Goal: Navigation & Orientation: Find specific page/section

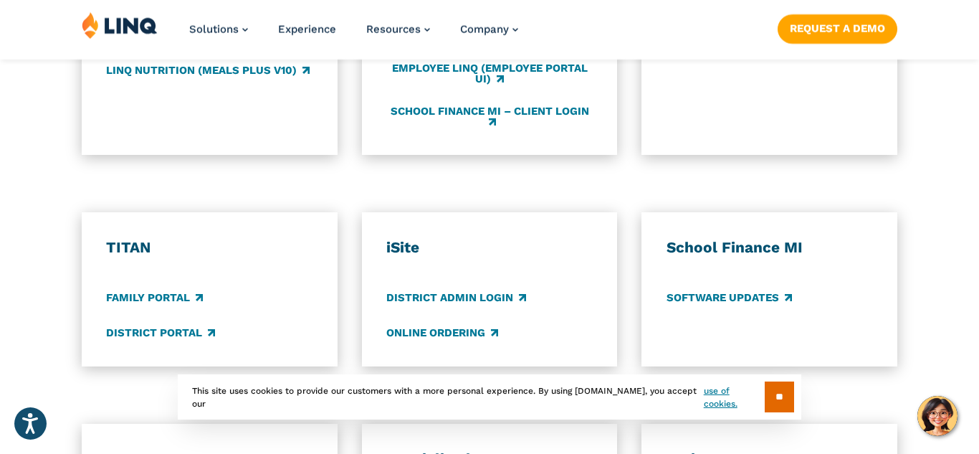
scroll to position [850, 0]
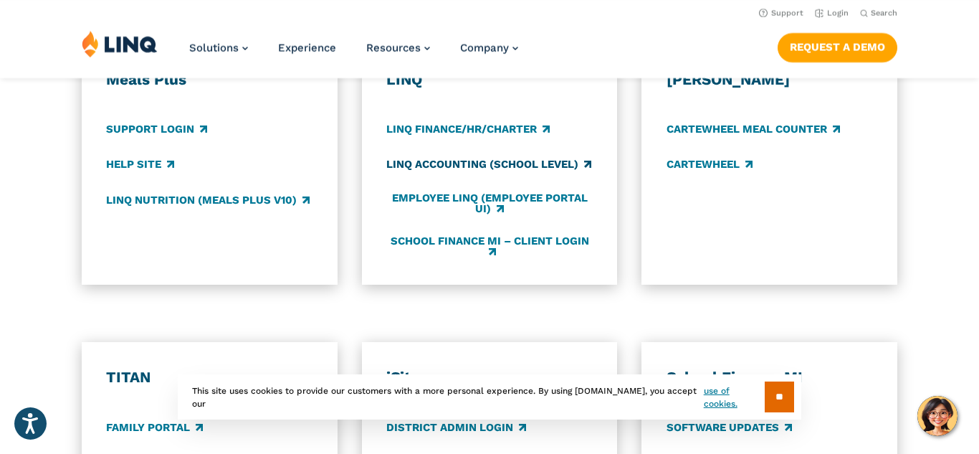
click at [531, 163] on link "LINQ Accounting (school level)" at bounding box center [488, 165] width 205 height 16
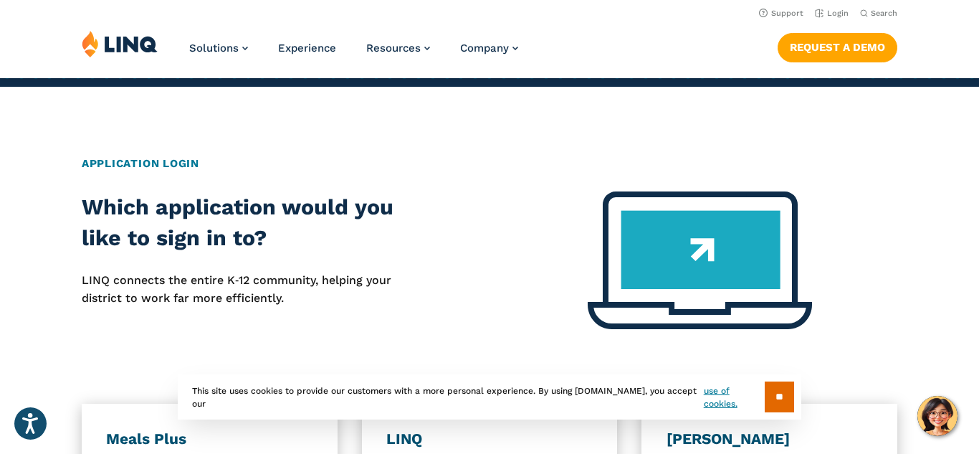
scroll to position [300, 0]
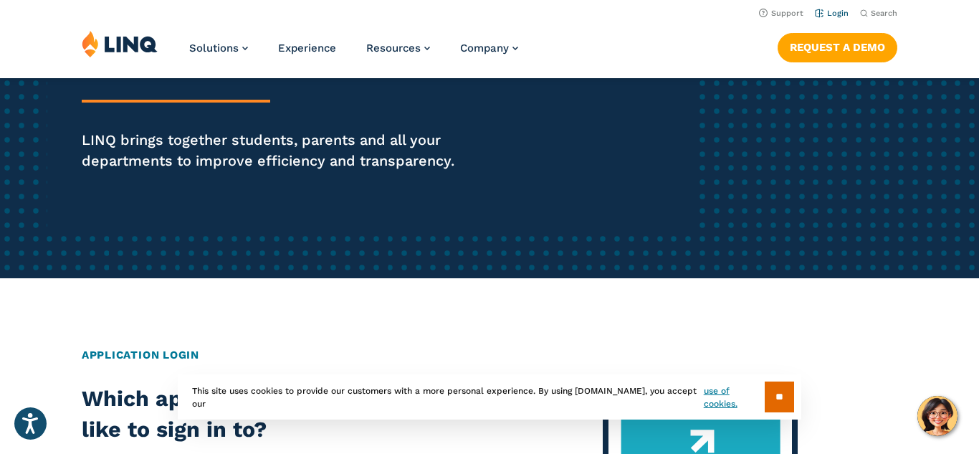
click at [833, 9] on link "Login" at bounding box center [832, 13] width 34 height 9
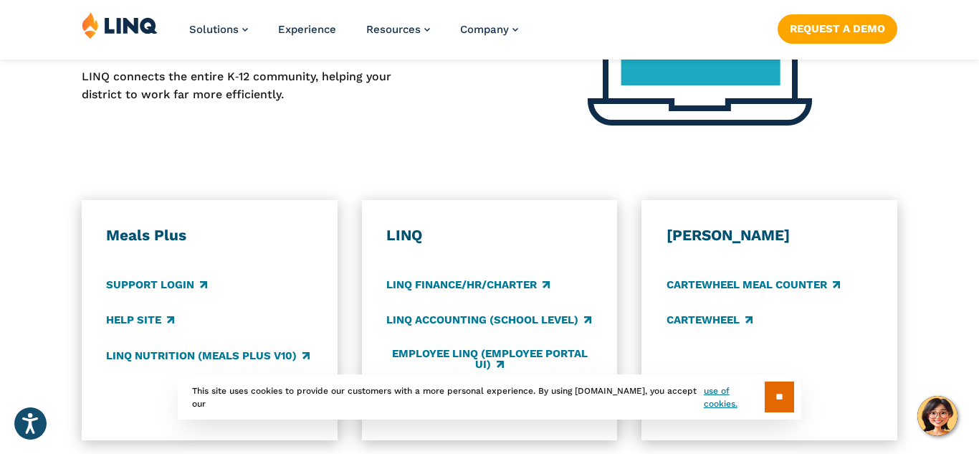
scroll to position [710, 0]
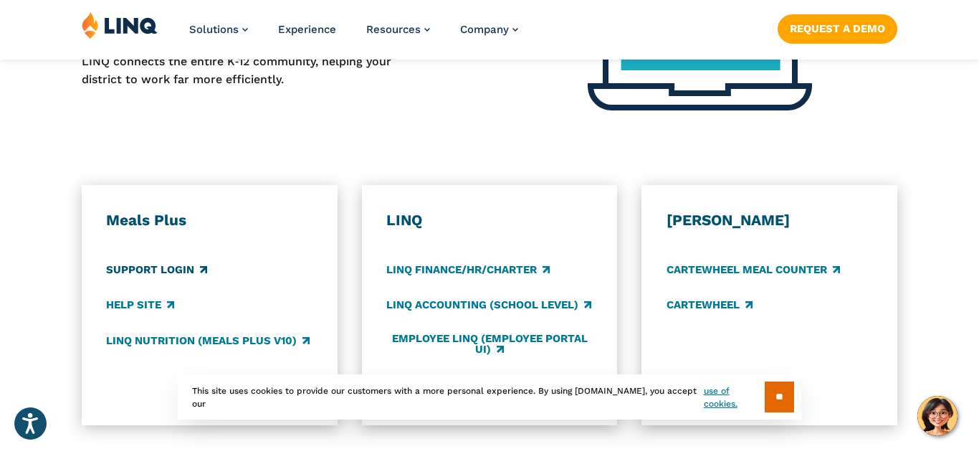
click at [187, 267] on link "Support Login" at bounding box center [156, 270] width 101 height 16
click at [411, 303] on link "LINQ Accounting (school level)" at bounding box center [488, 305] width 205 height 16
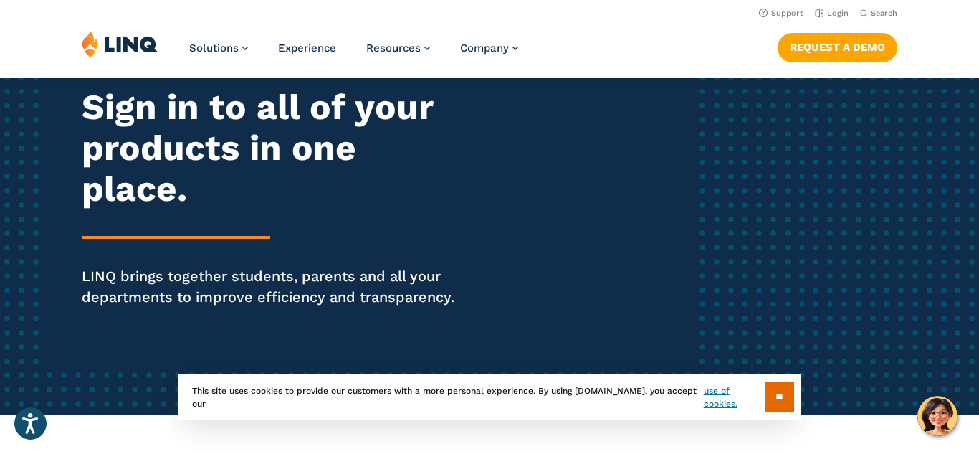
scroll to position [0, 0]
